Goal: Task Accomplishment & Management: Manage account settings

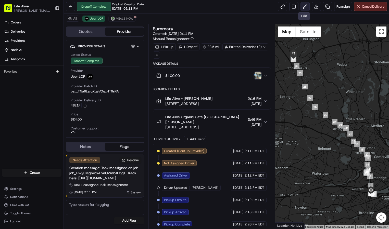
click at [305, 6] on button at bounding box center [304, 6] width 9 height 9
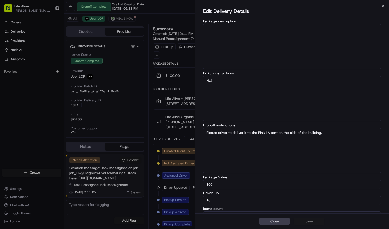
click at [251, 198] on input "10" at bounding box center [292, 200] width 178 height 9
type input "0"
click at [302, 218] on button "Save" at bounding box center [309, 221] width 31 height 7
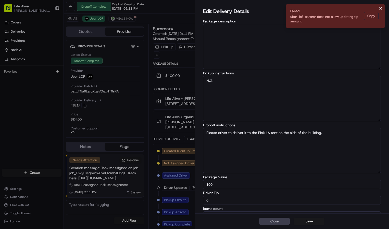
click at [382, 7] on icon "Notifications (F8)" at bounding box center [380, 8] width 4 height 4
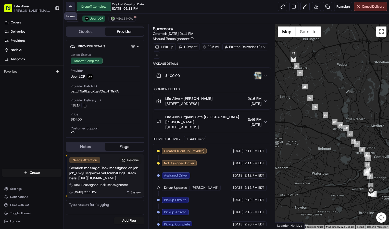
click at [71, 8] on button at bounding box center [70, 6] width 9 height 9
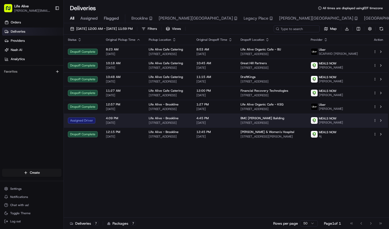
click at [306, 122] on td "[GEOGRAPHIC_DATA][PERSON_NAME] [STREET_ADDRESS]" at bounding box center [271, 121] width 70 height 14
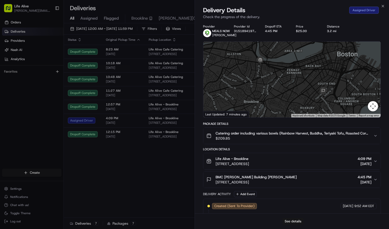
click at [296, 220] on button "See details" at bounding box center [292, 221] width 21 height 7
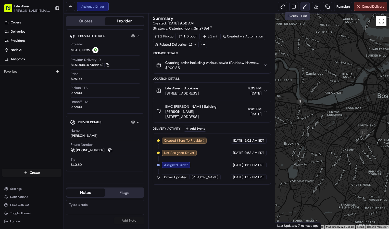
click at [301, 9] on button at bounding box center [304, 6] width 9 height 9
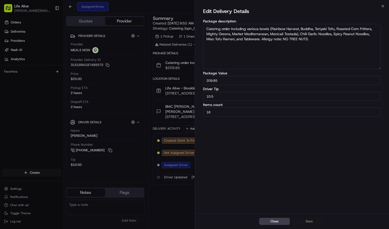
click at [251, 99] on input "10.5" at bounding box center [292, 96] width 178 height 9
type input "20"
click at [304, 218] on button "Save" at bounding box center [309, 221] width 31 height 7
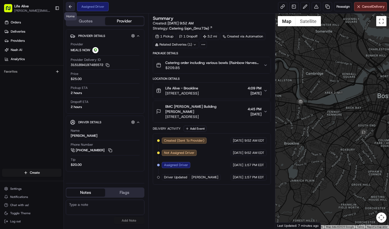
click at [69, 7] on button at bounding box center [70, 6] width 9 height 9
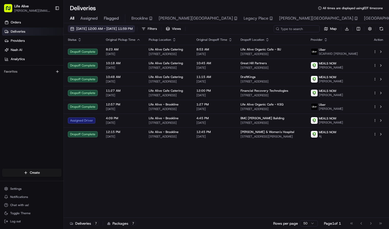
click at [91, 30] on span "[DATE] 12:00 AM - [DATE] 11:59 PM" at bounding box center [104, 29] width 56 height 5
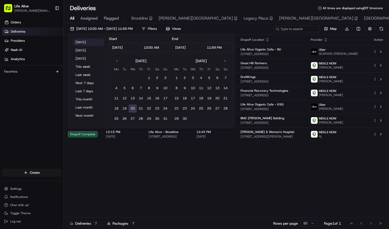
click at [88, 43] on button "Today" at bounding box center [88, 42] width 31 height 7
click at [134, 4] on div "Deliveries All times are displayed using EDT timezone All Assigned Flagged Broo…" at bounding box center [226, 114] width 325 height 229
